Goal: Answer question/provide support: Answer question/provide support

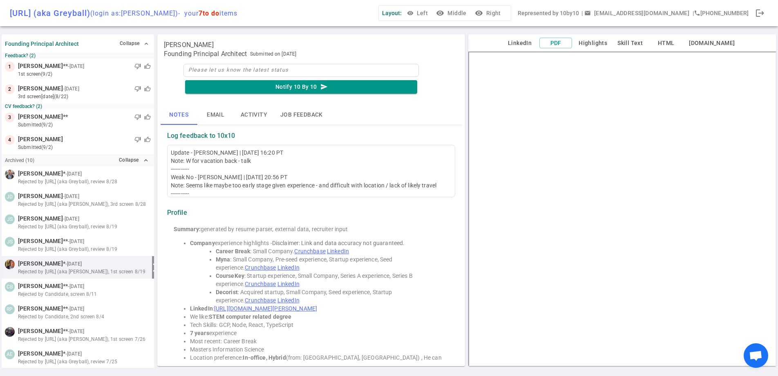
click at [85, 143] on small "submitted (9/2)" at bounding box center [84, 146] width 133 height 7
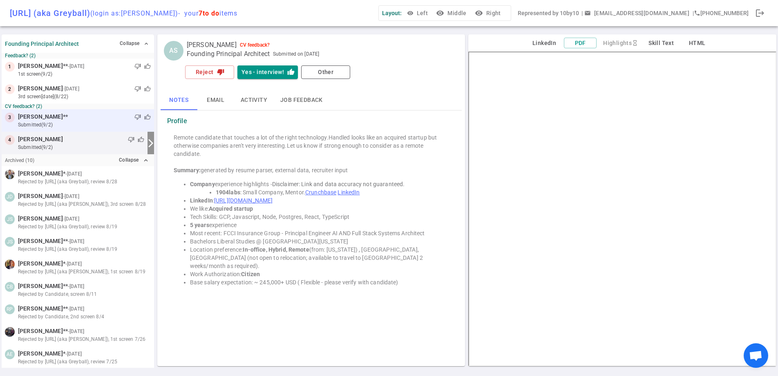
click at [79, 113] on div "thumb_down thumb_up" at bounding box center [109, 117] width 83 height 8
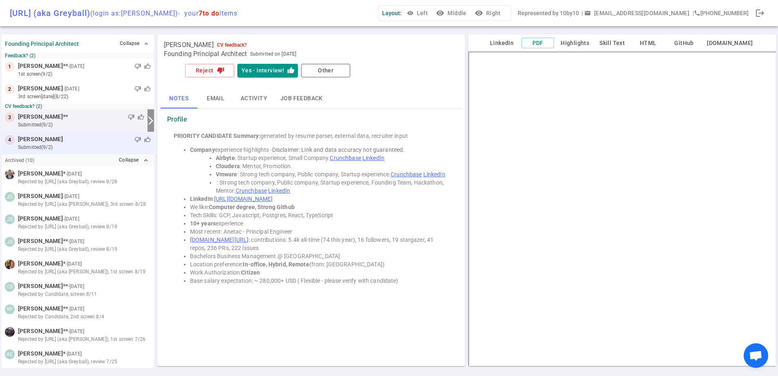
click at [83, 140] on div "thumb_down thumb_up" at bounding box center [107, 139] width 88 height 8
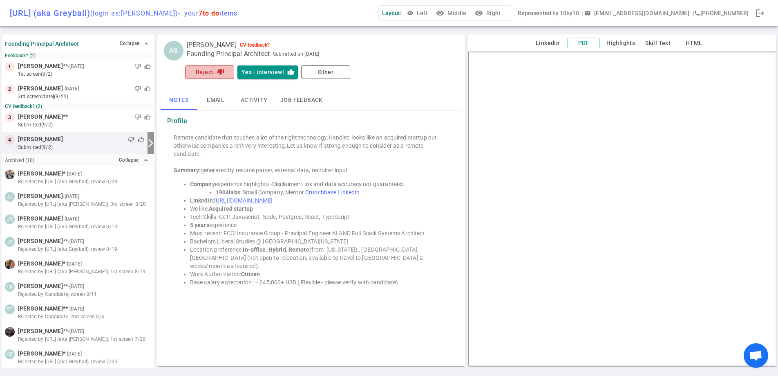
click at [210, 77] on button "Reject thumb_down" at bounding box center [209, 71] width 49 height 13
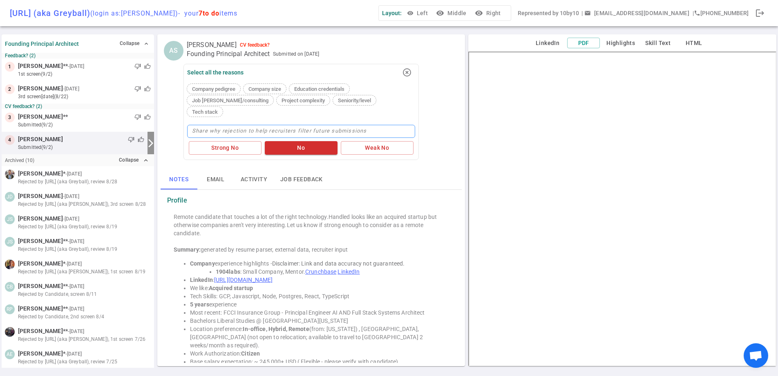
type textarea "n"
type textarea "no"
type textarea "non"
type textarea "non i"
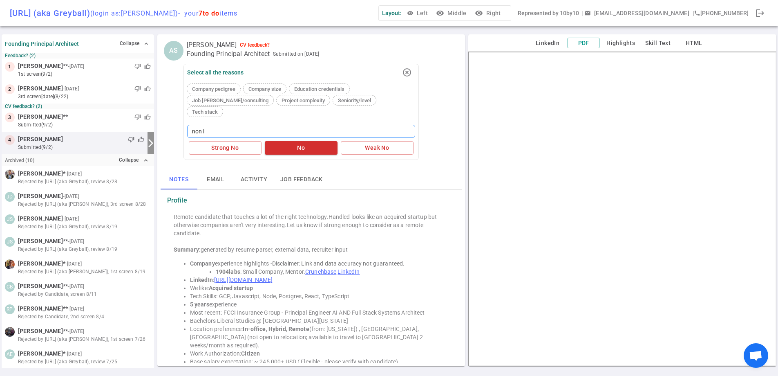
type textarea "non id"
type textarea "non ide"
type textarea "non ideal"
type textarea "non ideal l"
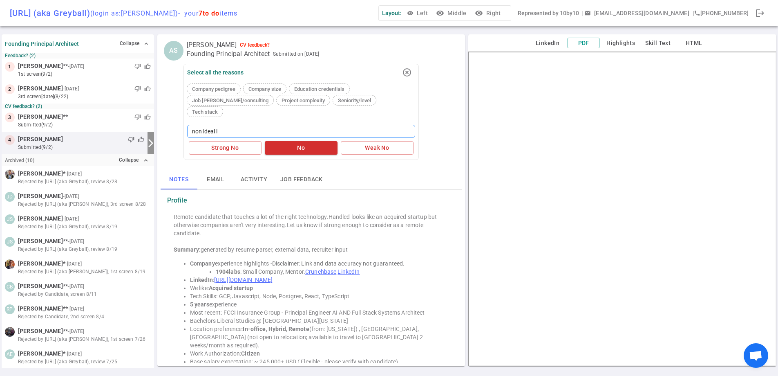
type textarea "non ideal lo"
type textarea "non ideal log"
type textarea "non ideal lo"
type textarea "non ideal loc"
type textarea "non ideal loca"
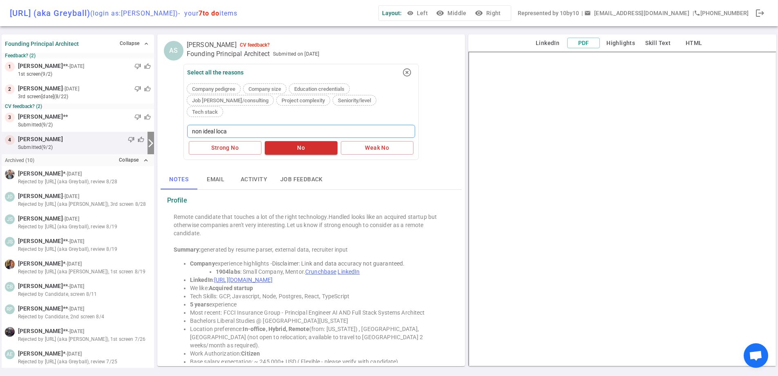
type textarea "non ideal locat"
type textarea "non ideal locati"
type textarea "non ideal locatio"
type textarea "non ideal location"
click at [312, 141] on button "No" at bounding box center [301, 147] width 73 height 13
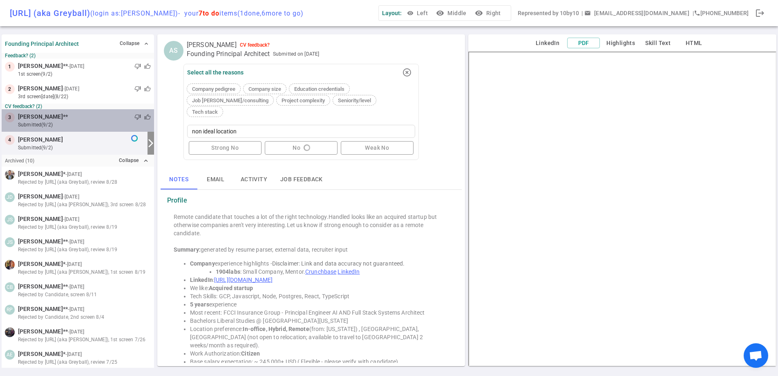
click at [100, 119] on div "thumb_down thumb_up" at bounding box center [109, 117] width 83 height 8
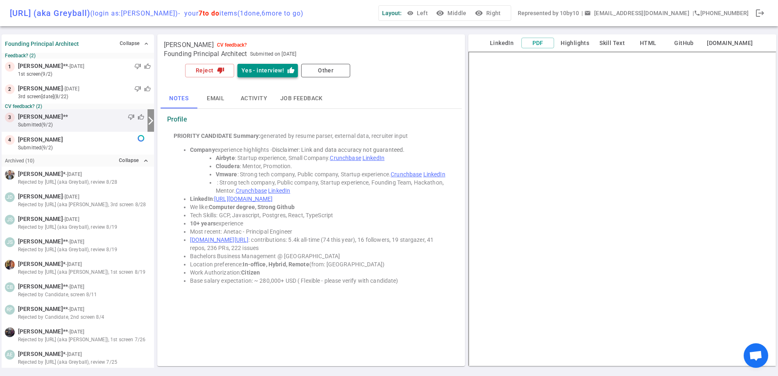
click at [251, 71] on button "Yes - interview! thumb_up" at bounding box center [268, 70] width 61 height 13
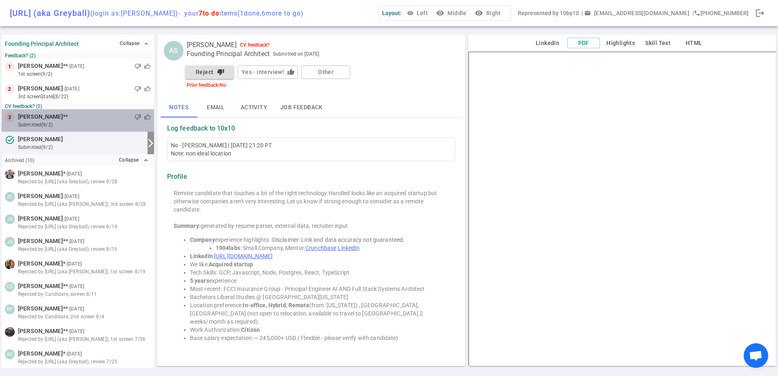
click at [89, 115] on div "thumb_down thumb_up" at bounding box center [109, 117] width 83 height 8
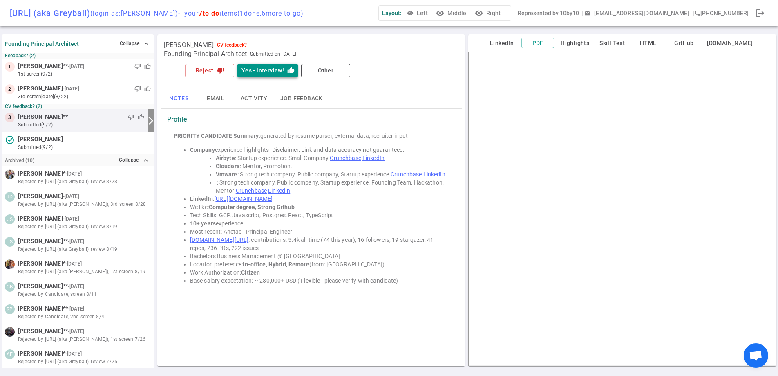
click at [248, 73] on button "Yes - interview! thumb_up" at bounding box center [268, 70] width 61 height 13
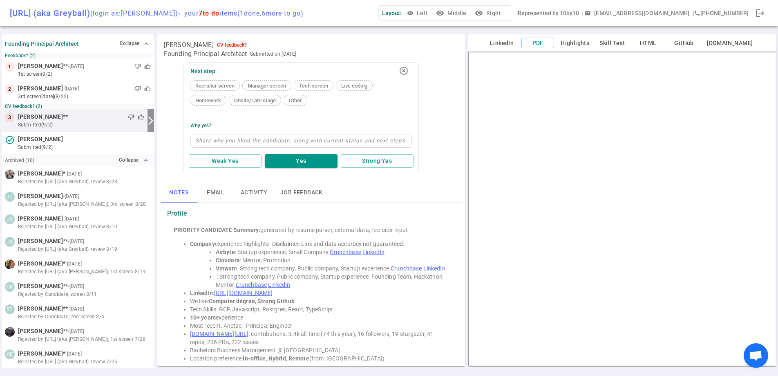
type textarea "s"
type textarea "st"
type textarea "str"
type textarea "stro"
type textarea "stron"
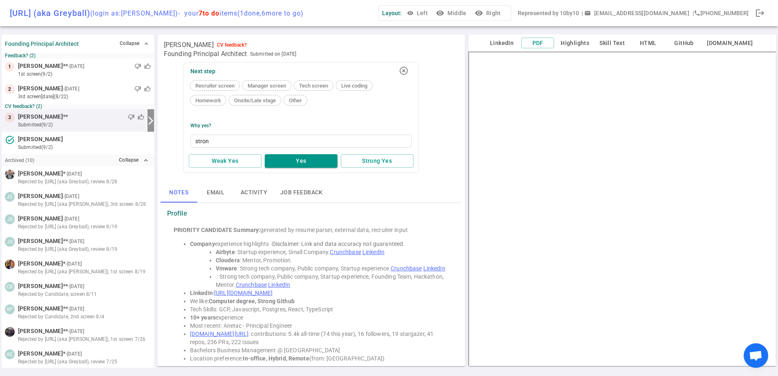
type textarea "strong"
type textarea "strong e"
type textarea "strong ex"
type textarea "strong exp"
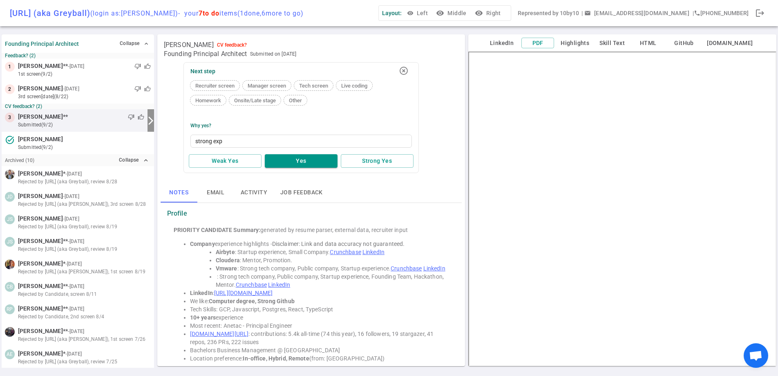
type textarea "strong expe"
type textarea "strong exper"
type textarea "strong expert"
type textarea "strong experti"
type textarea "strong expertis"
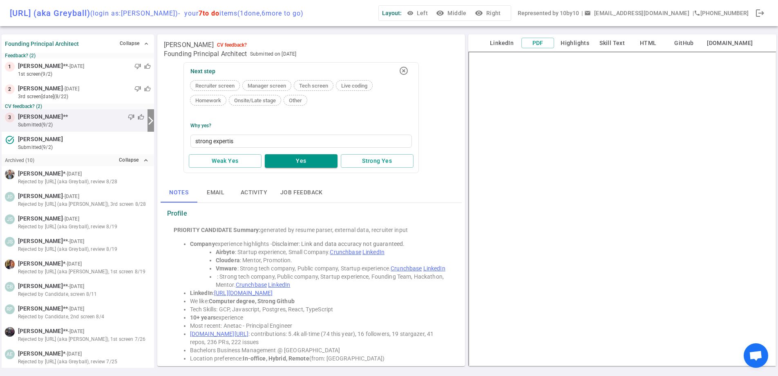
type textarea "strong expertise"
type textarea "strong expertise -"
type textarea "strong expertise - co"
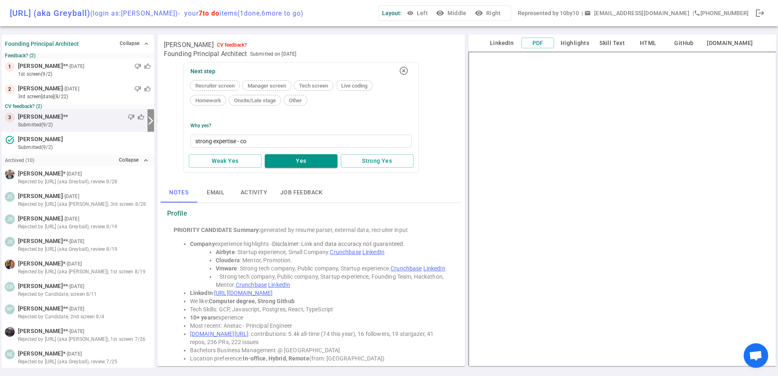
type textarea "strong expertise - cou"
type textarea "strong expertise - coul"
type textarea "strong expertise - could"
type textarea "strong expertise - could b"
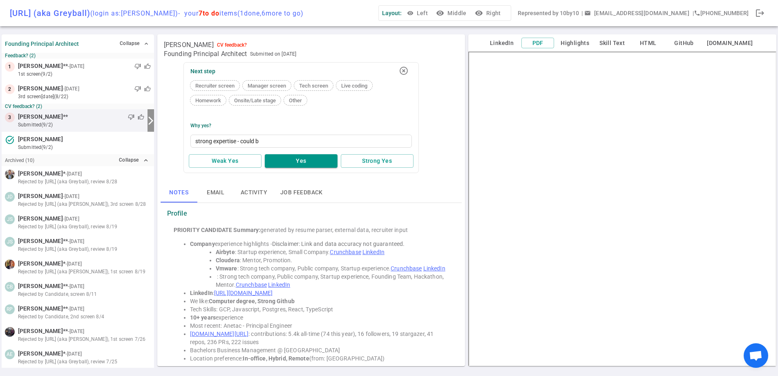
type textarea "strong expertise - could be"
type textarea "strong expertise - could be v"
type textarea "strong expertise - could be"
type textarea "strong expertise - could be g"
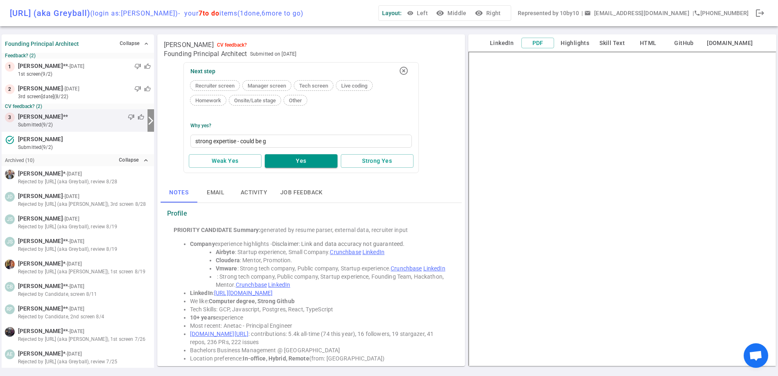
type textarea "strong expertise - could be go"
type textarea "strong expertise - could be goo"
type textarea "strong expertise - could be good"
type textarea "strong expertise - could be good f"
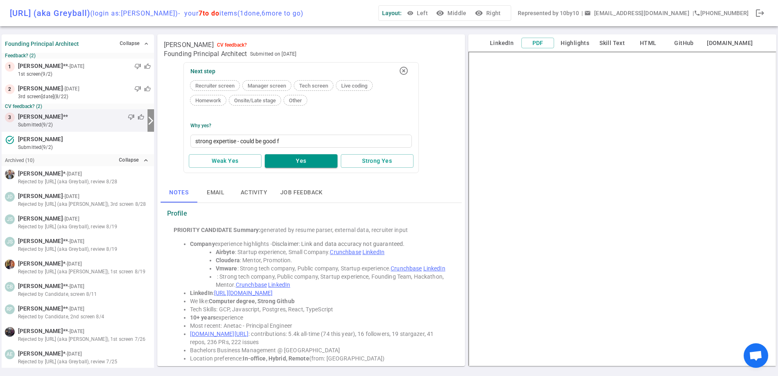
type textarea "strong expertise - could be good fi"
type textarea "strong expertise - could be good fit"
type textarea "strong expertise - could be good fit a"
type textarea "strong expertise - could be good fit as"
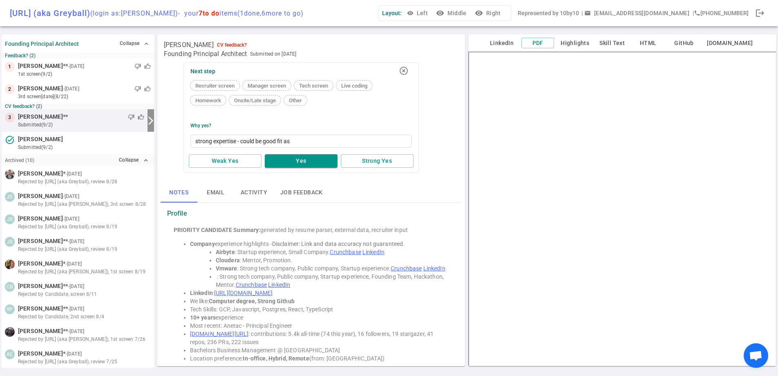
type textarea "strong expertise - could be good fit as l"
type textarea "strong expertise - could be good fit as le"
type textarea "strong expertise - could be good fit as lea"
type textarea "strong expertise - could be good fit as lead"
type textarea "strong expertise - could be good fit as leade"
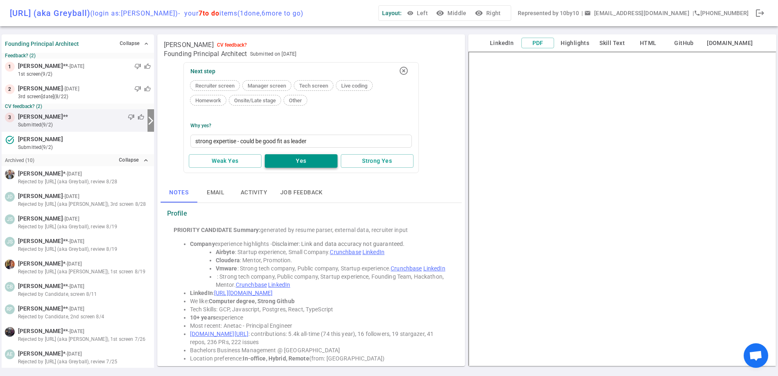
type textarea "strong expertise - could be good fit as leader"
click at [285, 166] on button "Yes" at bounding box center [301, 160] width 73 height 13
